Goal: Transaction & Acquisition: Purchase product/service

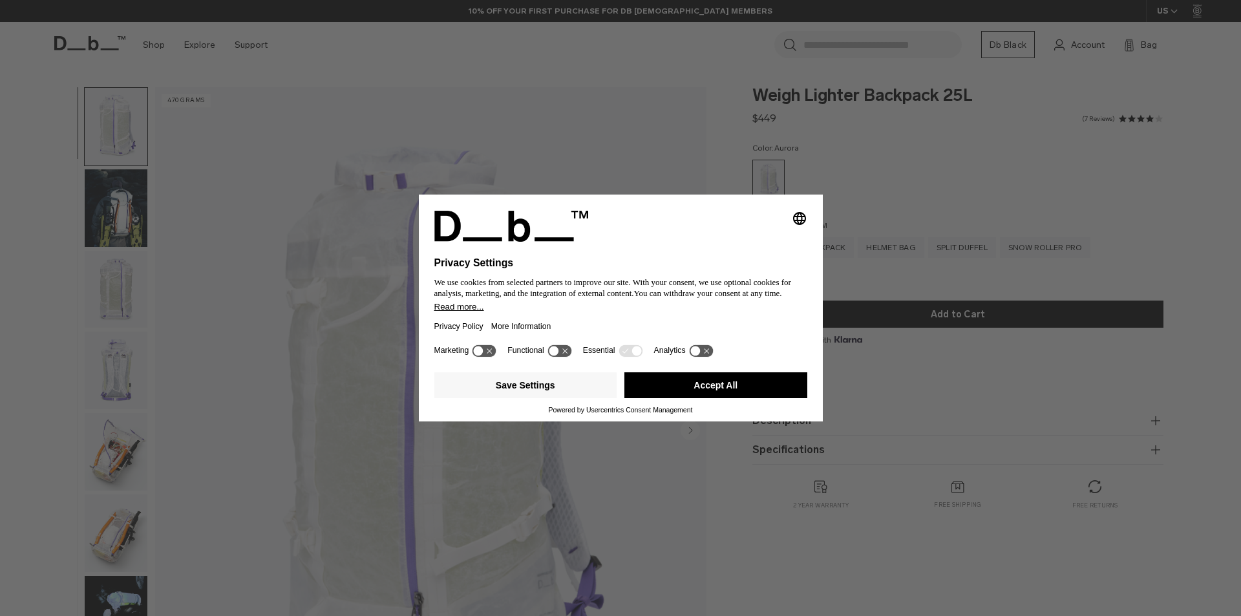
click at [977, 249] on div "Selecting an option will immediately change the language Privacy Settings We us…" at bounding box center [620, 308] width 1241 height 616
click at [750, 385] on button "Accept All" at bounding box center [715, 385] width 183 height 26
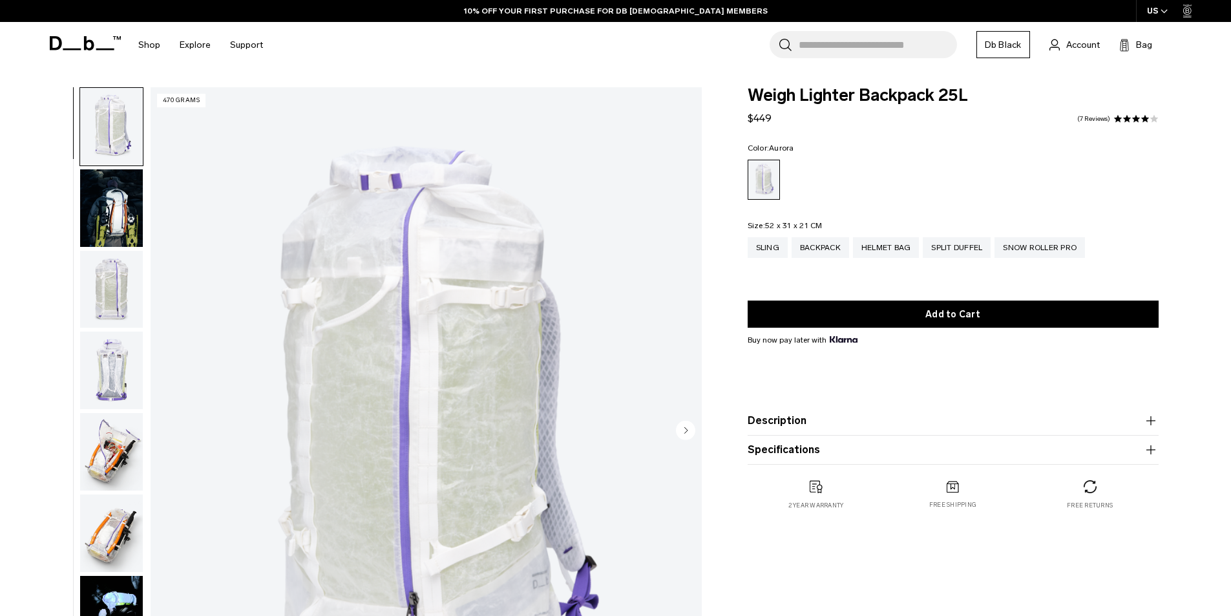
click at [96, 226] on img "button" at bounding box center [111, 208] width 63 height 78
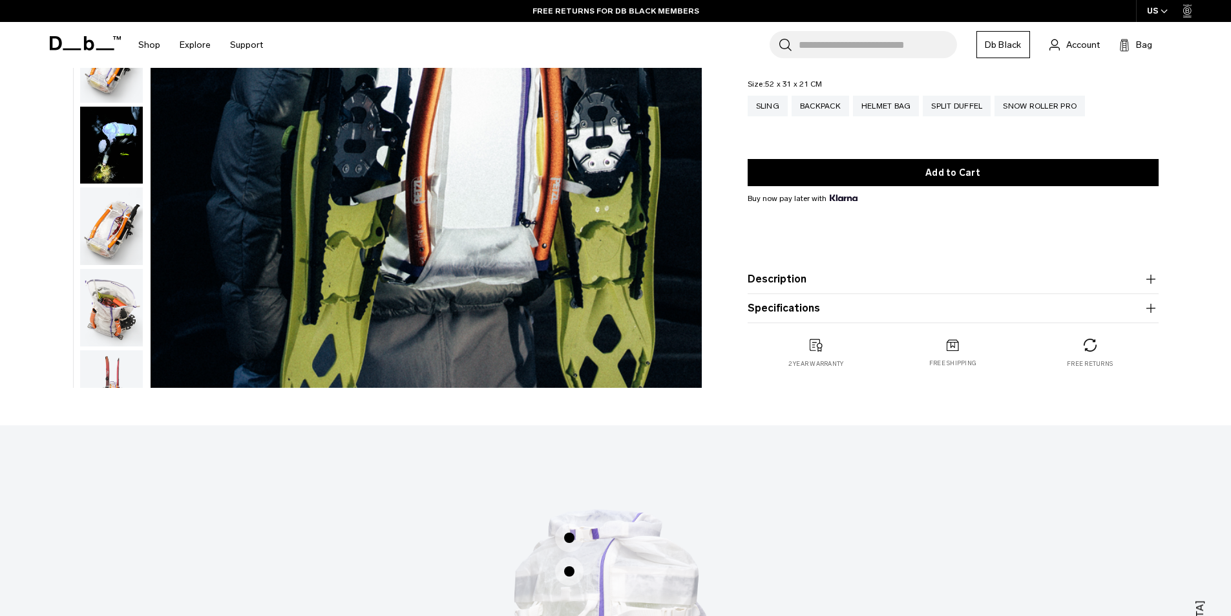
scroll to position [194, 0]
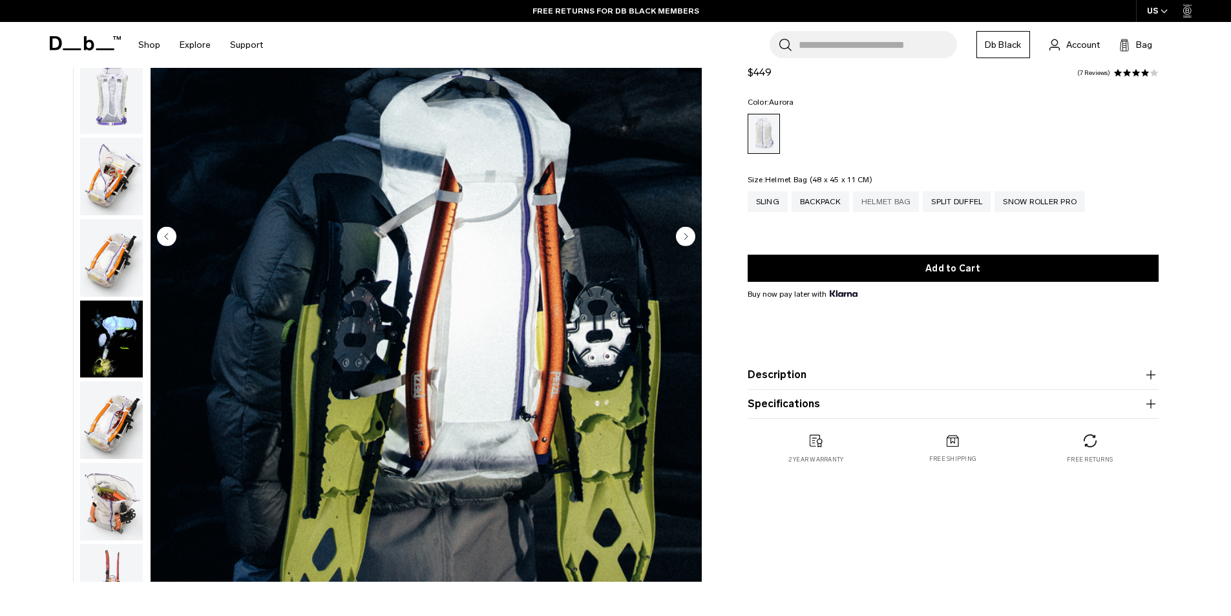
click at [897, 202] on div "Helmet Bag" at bounding box center [886, 201] width 67 height 21
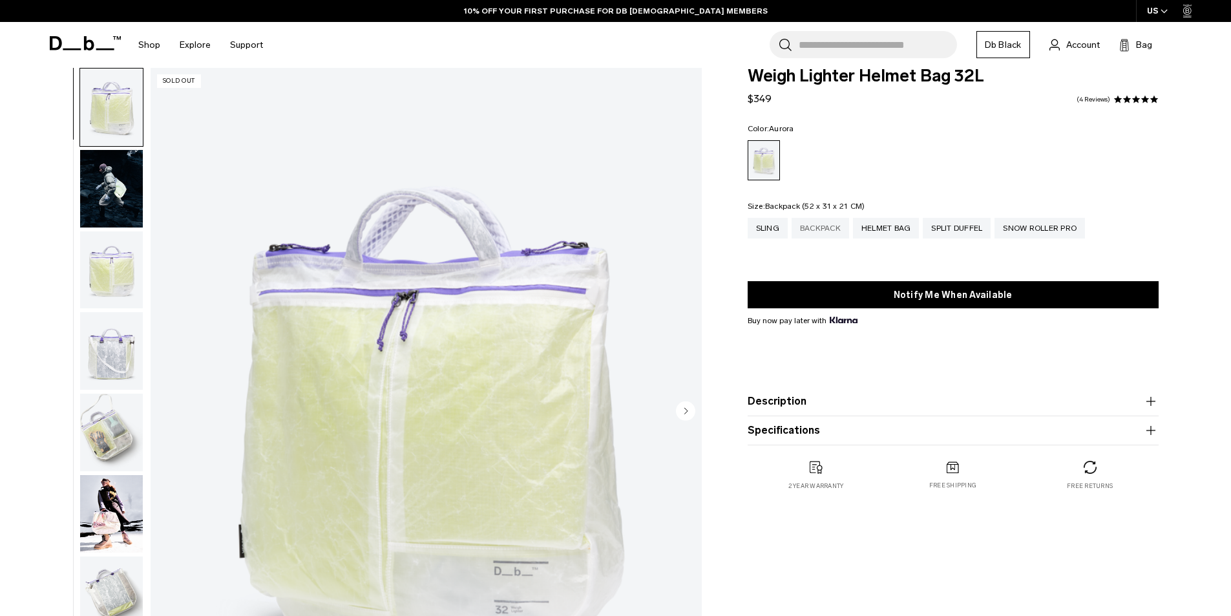
drag, startPoint x: 0, startPoint y: 0, endPoint x: 814, endPoint y: 228, distance: 845.1
click at [814, 228] on div "Backpack" at bounding box center [821, 228] width 58 height 21
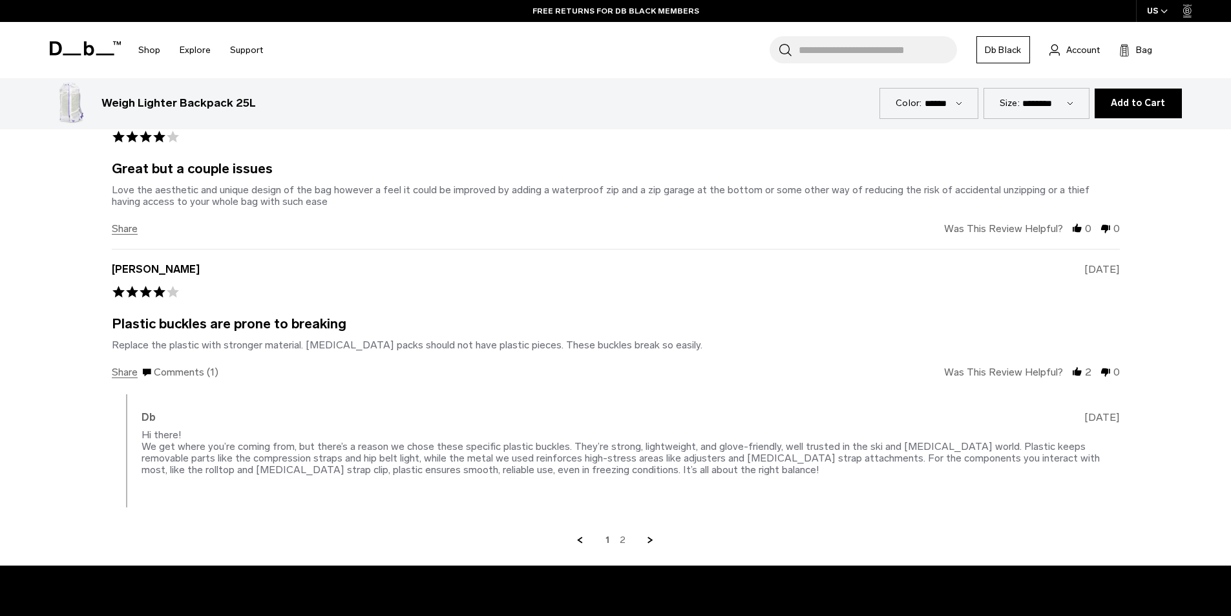
scroll to position [3232, 0]
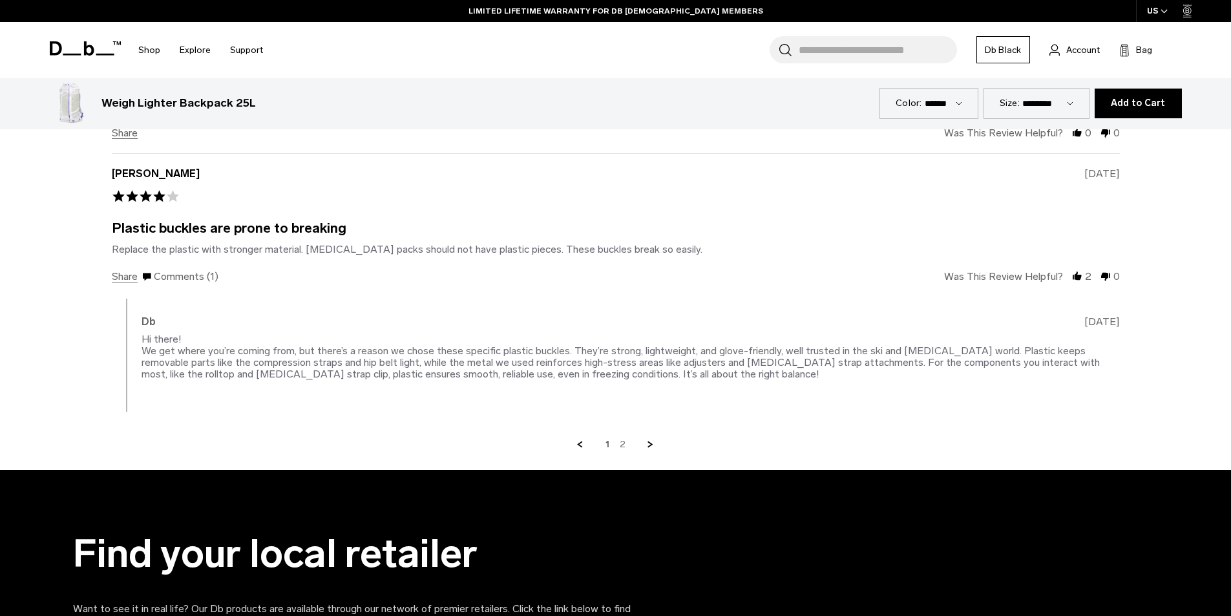
click at [625, 442] on link "2" at bounding box center [623, 445] width 6 height 12
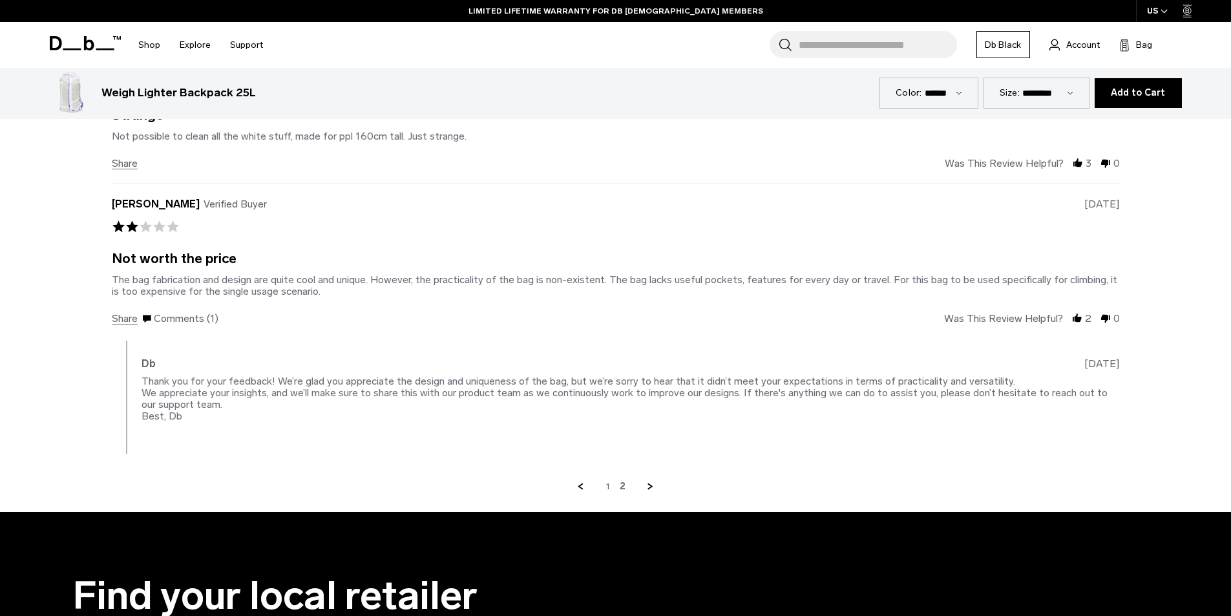
scroll to position [2727, 0]
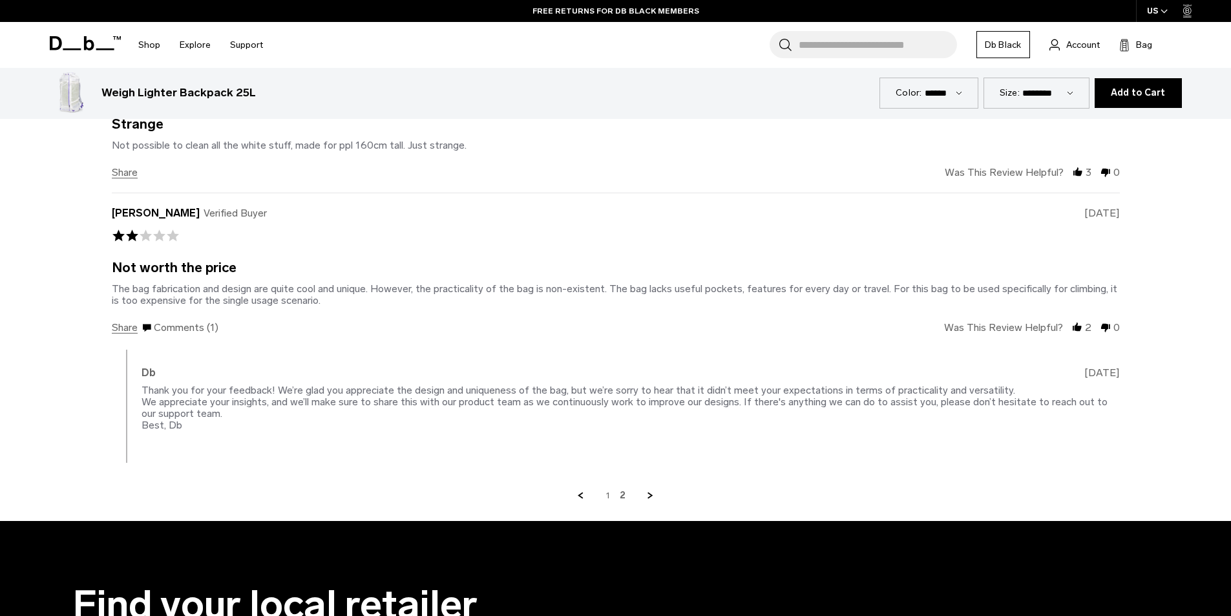
click at [1042, 89] on select "**********" at bounding box center [1048, 92] width 51 height 11
select select "**********"
click at [1023, 87] on select "**********" at bounding box center [1048, 92] width 51 height 11
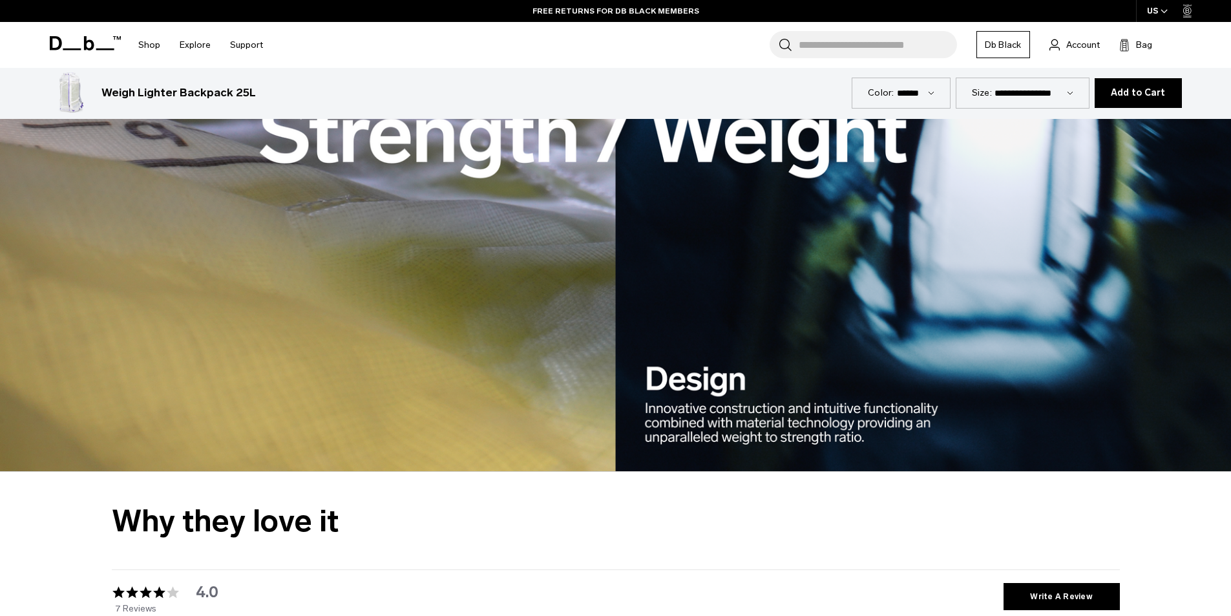
scroll to position [1951, 0]
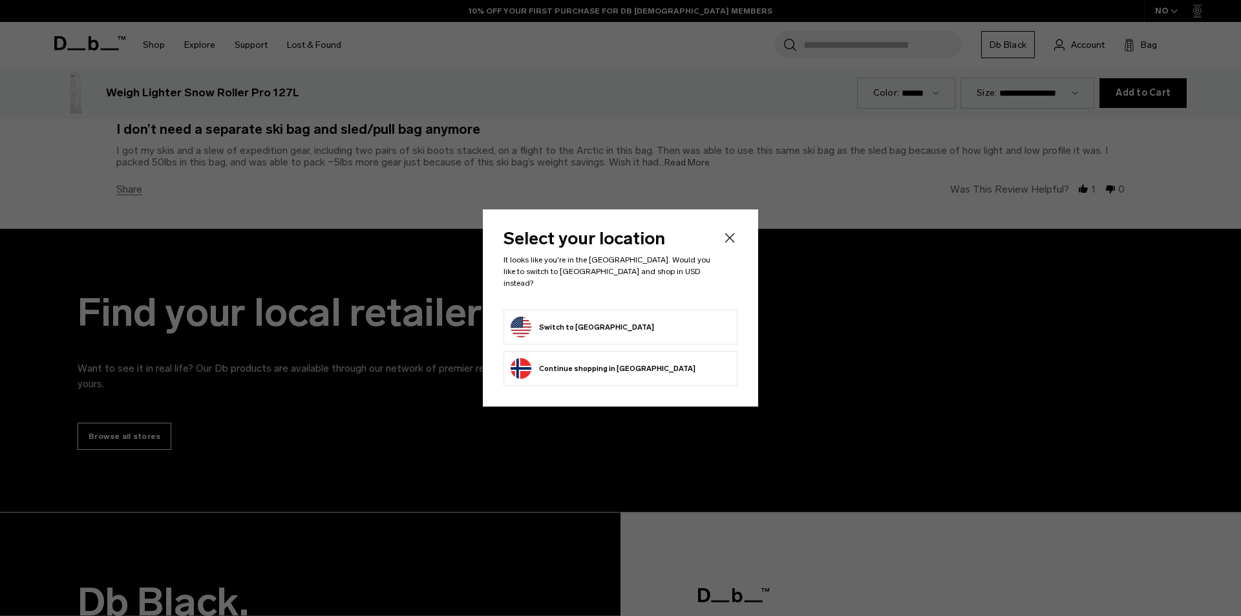
click at [730, 246] on icon "Close" at bounding box center [730, 238] width 16 height 16
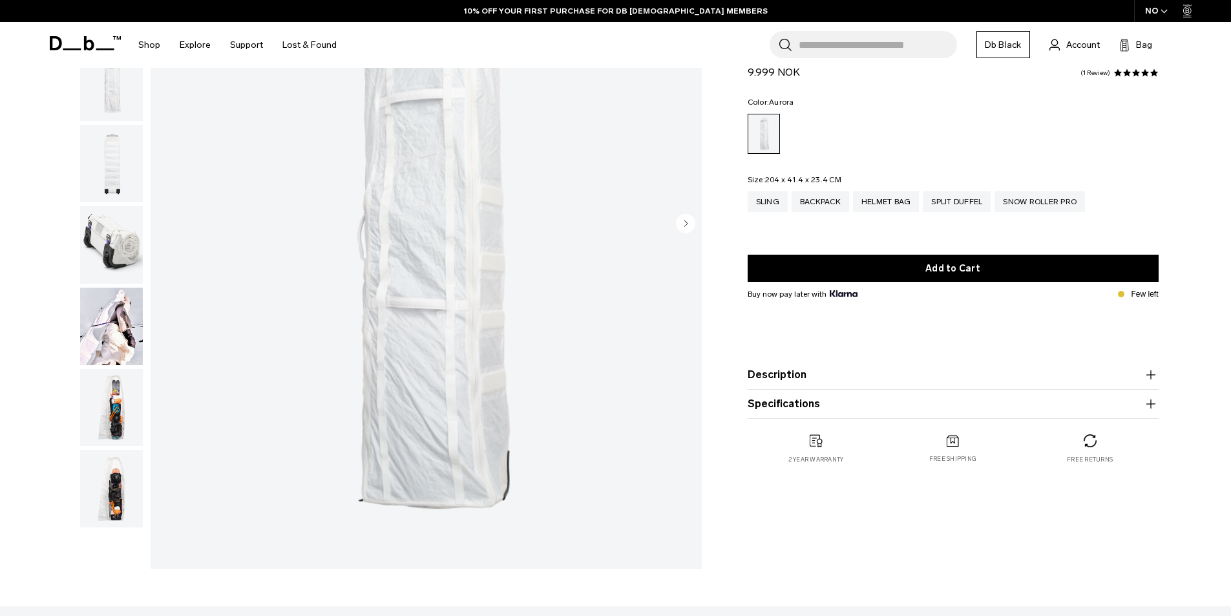
scroll to position [7, 0]
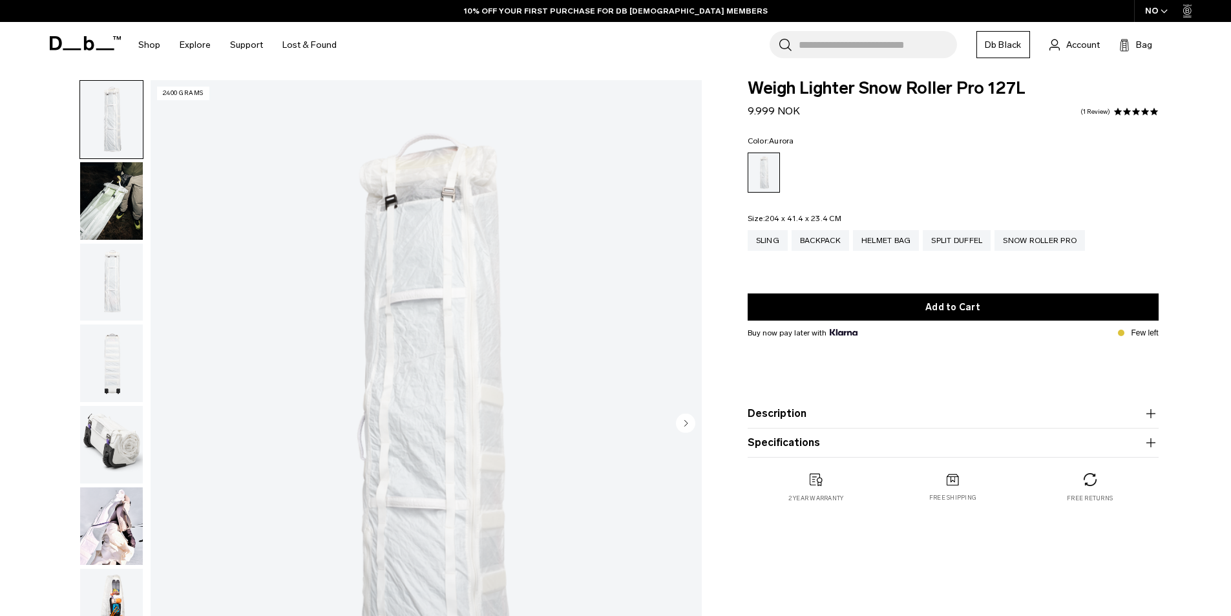
click at [96, 198] on img "button" at bounding box center [111, 201] width 63 height 78
